Goal: Information Seeking & Learning: Learn about a topic

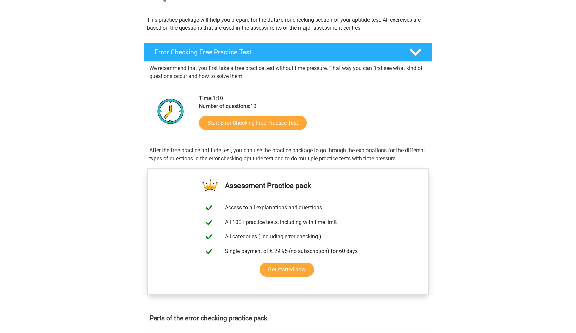
scroll to position [69, 0]
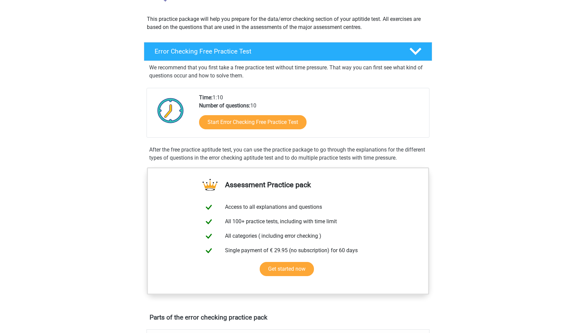
click at [251, 131] on div "Start Error Checking Free Practice Test" at bounding box center [311, 124] width 225 height 28
click at [249, 126] on link "Start Error Checking Free Practice Test" at bounding box center [253, 122] width 124 height 16
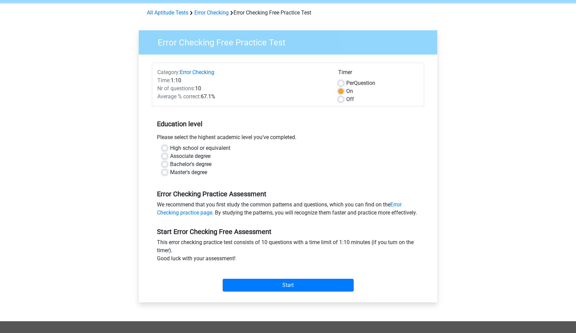
scroll to position [31, 0]
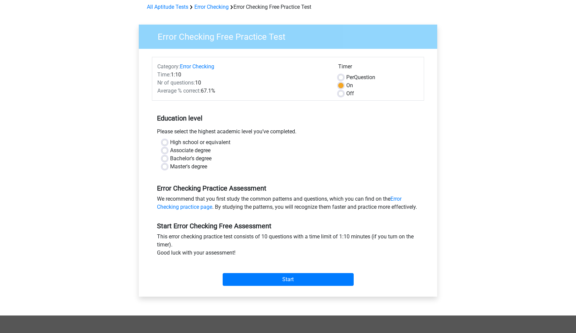
click at [170, 150] on label "Associate degree" at bounding box center [190, 151] width 40 height 8
click at [164, 150] on input "Associate degree" at bounding box center [164, 150] width 5 height 7
radio input "true"
click at [267, 286] on input "Start" at bounding box center [288, 279] width 131 height 13
click at [344, 94] on div "Off" at bounding box center [378, 94] width 80 height 8
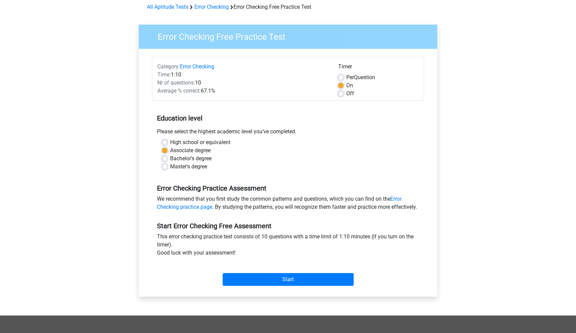
click at [346, 93] on label "Off" at bounding box center [350, 94] width 8 height 8
click at [342, 93] on input "Off" at bounding box center [340, 93] width 5 height 7
radio input "true"
click at [257, 286] on input "Start" at bounding box center [288, 279] width 131 height 13
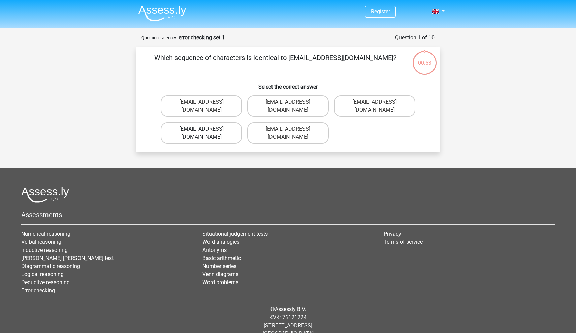
click at [231, 124] on label "Evie_Meade@jointmail.com.uk" at bounding box center [201, 133] width 81 height 22
click at [206, 129] on input "Evie_Meade@jointmail.com.uk" at bounding box center [203, 131] width 4 height 4
radio input "true"
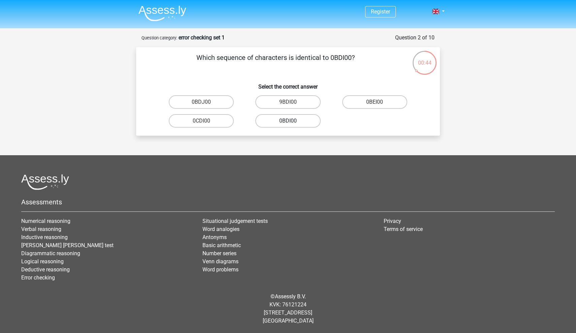
click at [290, 121] on label "0BDI00" at bounding box center [287, 120] width 65 height 13
click at [290, 121] on input "0BDI00" at bounding box center [290, 123] width 4 height 4
radio input "true"
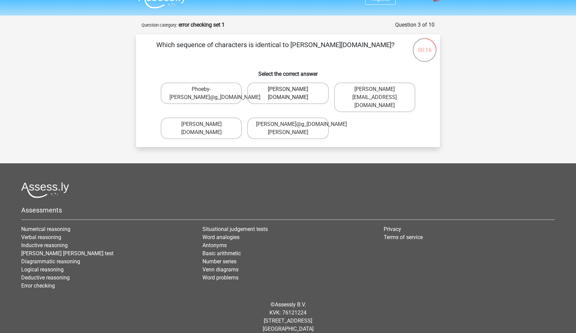
click at [315, 90] on label "Phoebe-Patterson@g_mail.gr" at bounding box center [287, 94] width 81 height 22
click at [292, 90] on input "Phoebe-Patterson@g_mail.gr" at bounding box center [290, 91] width 4 height 4
radio input "true"
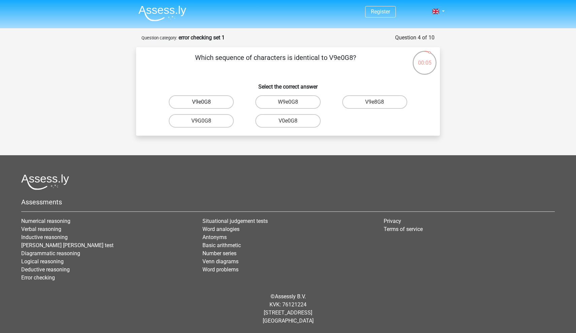
click at [207, 106] on label "V9e0G8" at bounding box center [201, 101] width 65 height 13
click at [206, 106] on input "V9e0G8" at bounding box center [203, 104] width 4 height 4
radio input "true"
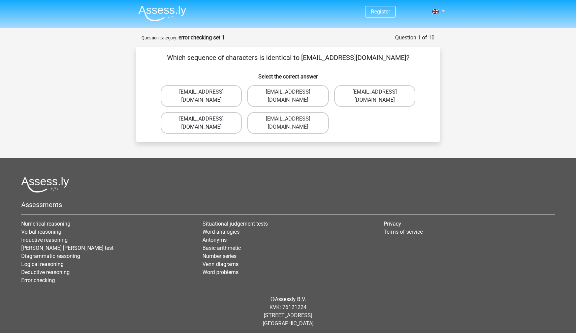
click at [229, 113] on label "[EMAIL_ADDRESS][DOMAIN_NAME]" at bounding box center [201, 123] width 81 height 22
click at [206, 119] on input "[EMAIL_ADDRESS][DOMAIN_NAME]" at bounding box center [203, 121] width 4 height 4
radio input "true"
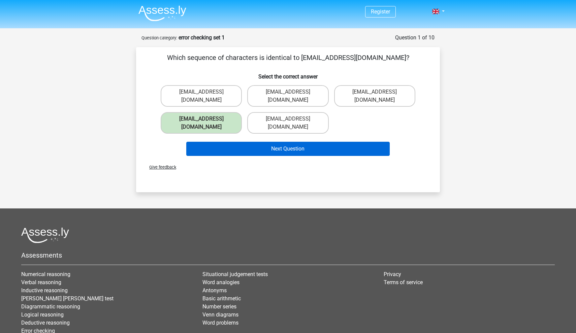
click at [241, 142] on button "Next Question" at bounding box center [288, 149] width 204 height 14
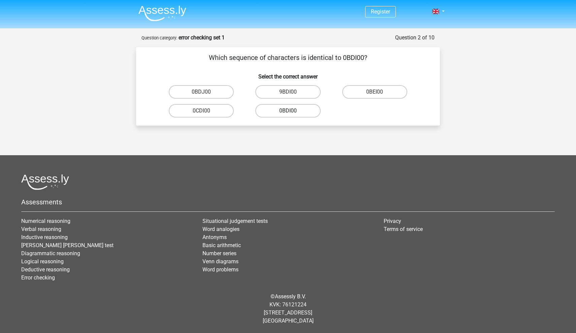
click at [274, 109] on label "0BDI00" at bounding box center [287, 110] width 65 height 13
click at [288, 111] on input "0BDI00" at bounding box center [290, 113] width 4 height 4
radio input "true"
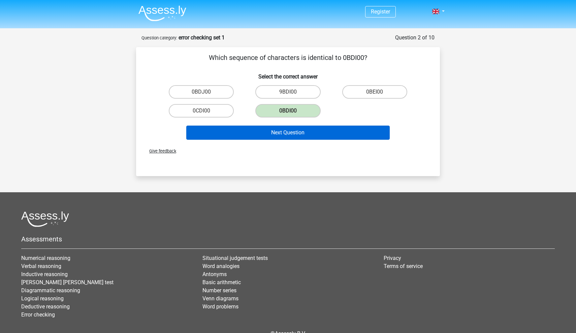
click at [267, 135] on button "Next Question" at bounding box center [288, 133] width 204 height 14
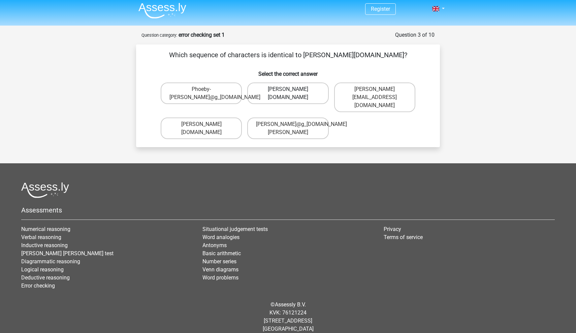
click at [263, 98] on label "Phoebe-Patterson@g_mail.gr" at bounding box center [287, 94] width 81 height 22
click at [288, 94] on input "Phoebe-Patterson@g_mail.gr" at bounding box center [290, 91] width 4 height 4
radio input "true"
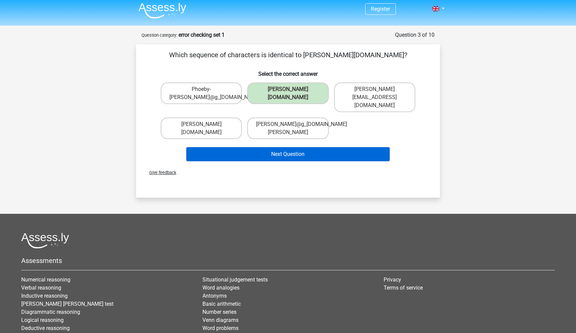
click at [265, 147] on button "Next Question" at bounding box center [288, 154] width 204 height 14
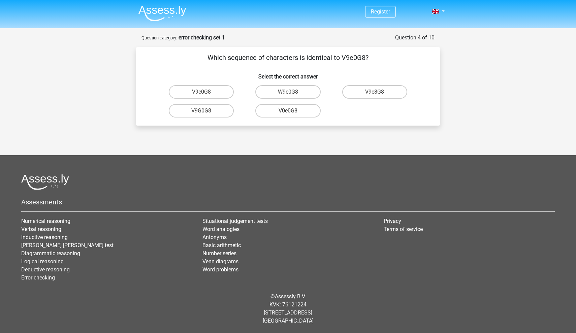
scroll to position [0, 0]
click at [211, 94] on label "V9e0G8" at bounding box center [201, 91] width 65 height 13
click at [206, 94] on input "V9e0G8" at bounding box center [203, 94] width 4 height 4
radio input "true"
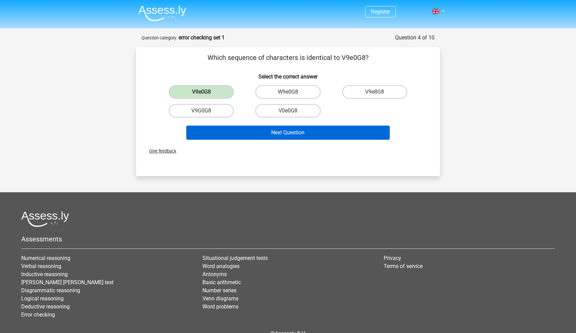
click at [257, 130] on button "Next Question" at bounding box center [288, 133] width 204 height 14
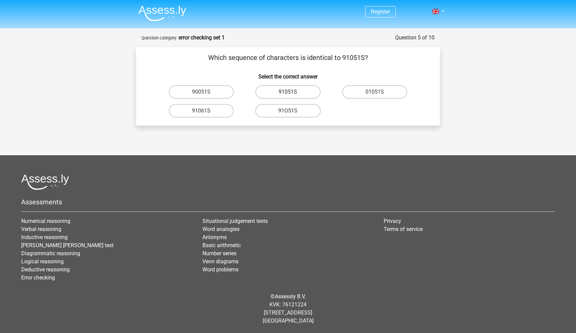
click at [272, 88] on label "91051S" at bounding box center [287, 91] width 65 height 13
click at [288, 92] on input "91051S" at bounding box center [290, 94] width 4 height 4
radio input "true"
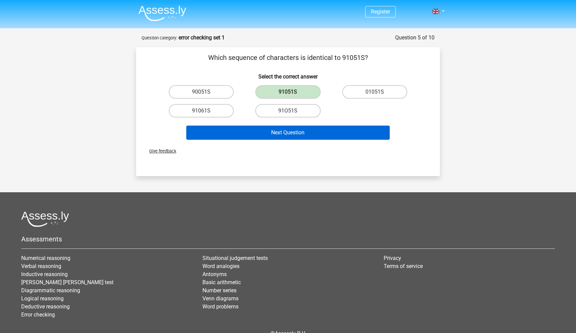
click at [275, 137] on button "Next Question" at bounding box center [288, 133] width 204 height 14
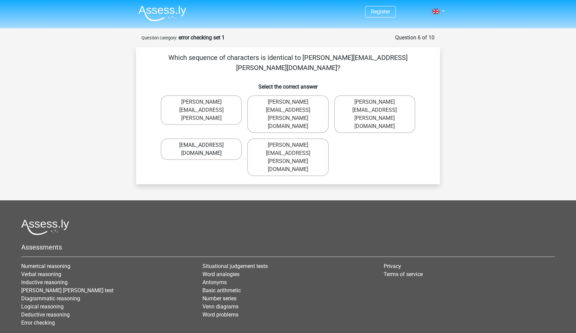
click at [233, 138] on label "Conor.Paterson@mailme.com" at bounding box center [201, 149] width 81 height 22
click at [206, 145] on input "Conor.Paterson@mailme.com" at bounding box center [203, 147] width 4 height 4
radio input "true"
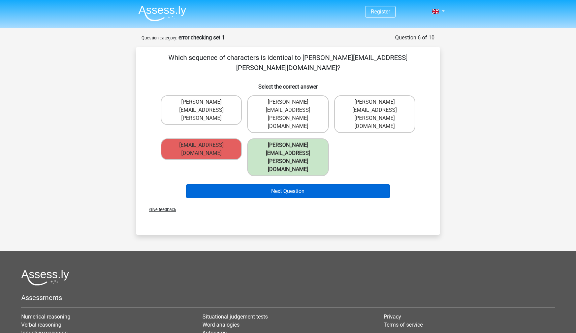
click at [266, 184] on button "Next Question" at bounding box center [288, 191] width 204 height 14
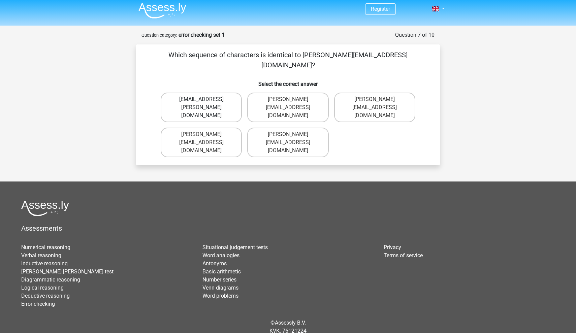
click at [230, 98] on label "Ave-Carroll@mailme.uk.com" at bounding box center [201, 108] width 81 height 30
click at [206, 99] on input "Ave-Carroll@mailme.uk.com" at bounding box center [203, 101] width 4 height 4
radio input "true"
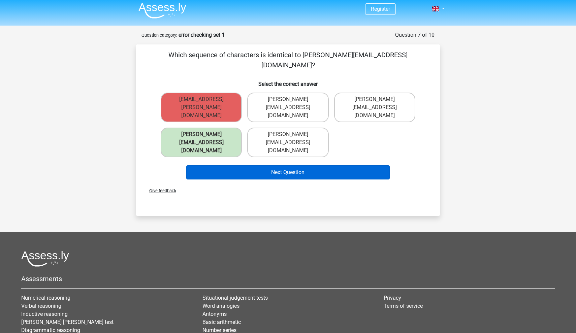
click at [284, 165] on button "Next Question" at bounding box center [288, 172] width 204 height 14
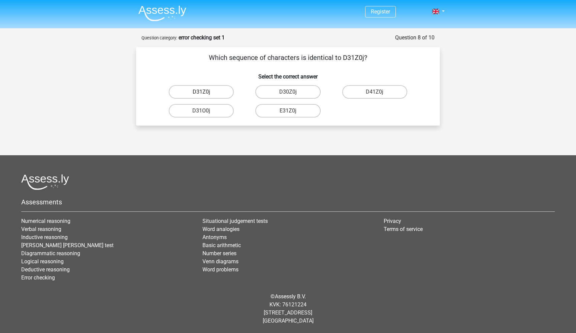
click at [214, 89] on label "D31Z0j" at bounding box center [201, 91] width 65 height 13
click at [206, 92] on input "D31Z0j" at bounding box center [203, 94] width 4 height 4
radio input "true"
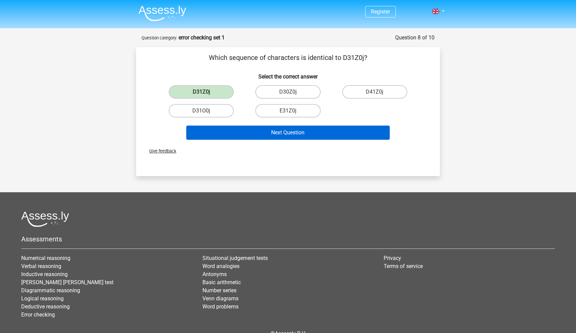
click at [259, 126] on button "Next Question" at bounding box center [288, 133] width 204 height 14
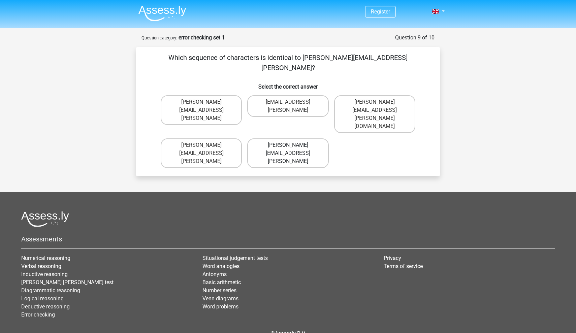
click at [274, 138] on label "Arthur.Bradley@memail.coo" at bounding box center [287, 153] width 81 height 30
click at [288, 145] on input "Arthur.Bradley@memail.coo" at bounding box center [290, 147] width 4 height 4
radio input "true"
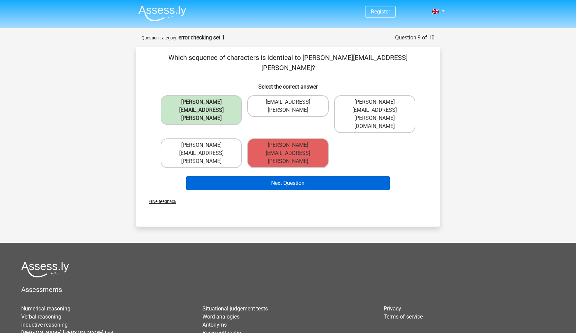
click at [280, 176] on button "Next Question" at bounding box center [288, 183] width 204 height 14
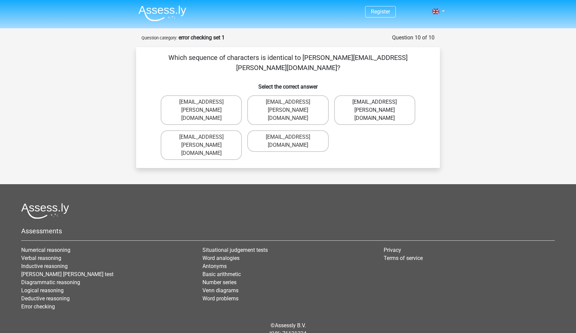
click at [370, 95] on label "Thea+Sadler@Gmail.uk.com" at bounding box center [374, 110] width 81 height 30
click at [375, 102] on input "Thea+Sadler@Gmail.uk.com" at bounding box center [377, 104] width 4 height 4
radio input "true"
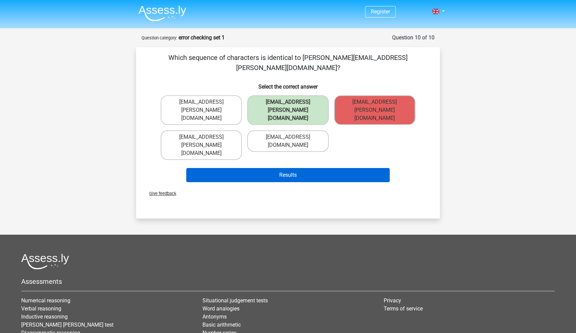
click at [335, 168] on button "Results" at bounding box center [288, 175] width 204 height 14
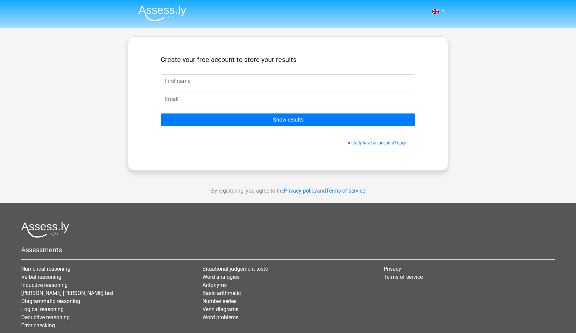
click at [156, 8] on img at bounding box center [162, 13] width 48 height 16
